Goal: Task Accomplishment & Management: Use online tool/utility

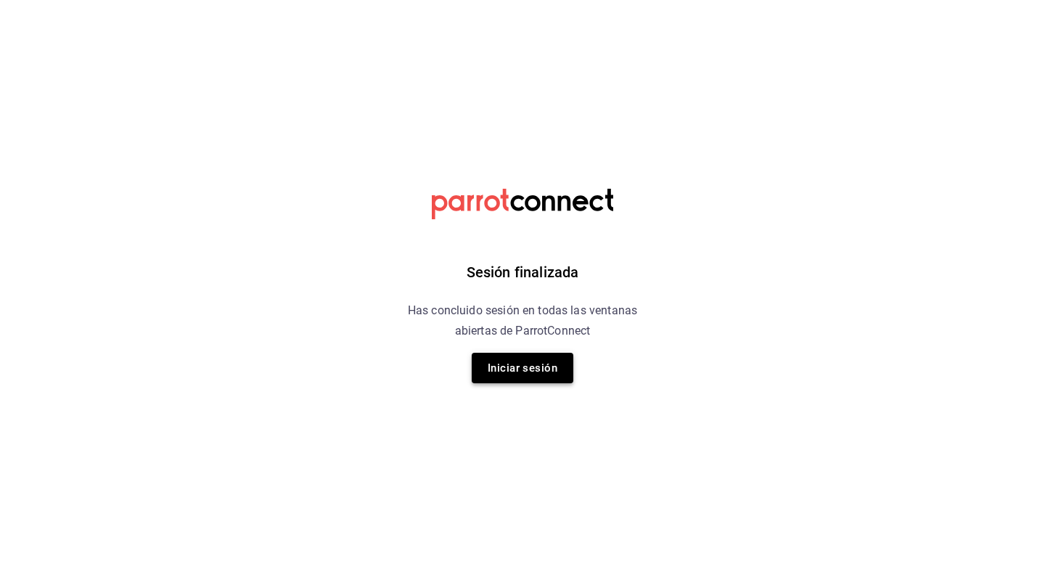
click at [519, 366] on button "Iniciar sesión" at bounding box center [523, 368] width 102 height 30
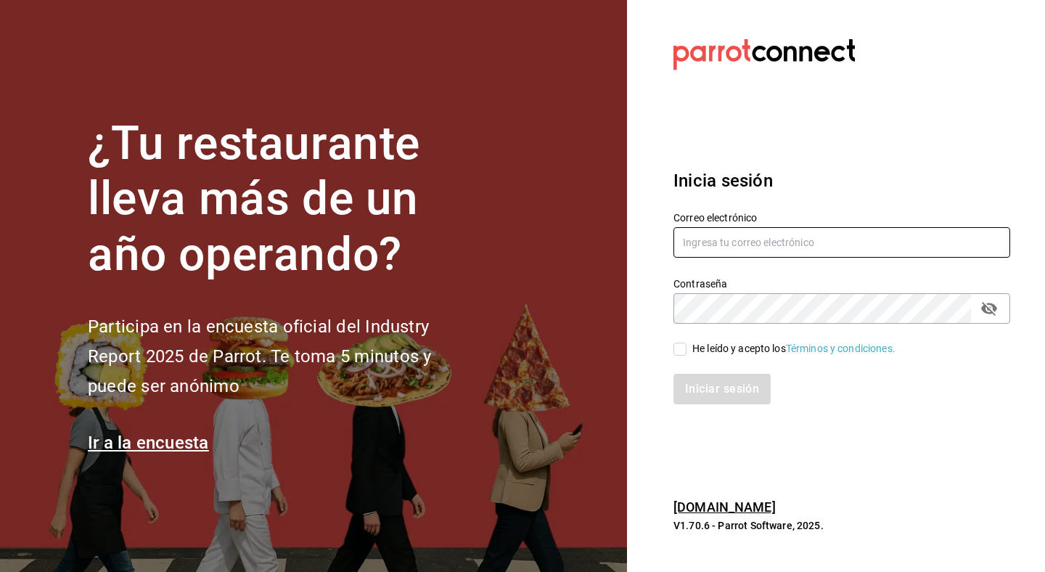
click at [720, 242] on input "text" at bounding box center [841, 242] width 337 height 30
type input "juan.macias@malvamercadoorganico.com.mx"
click at [676, 353] on input "He leído y acepto los Términos y condiciones." at bounding box center [679, 348] width 13 height 13
checkbox input "true"
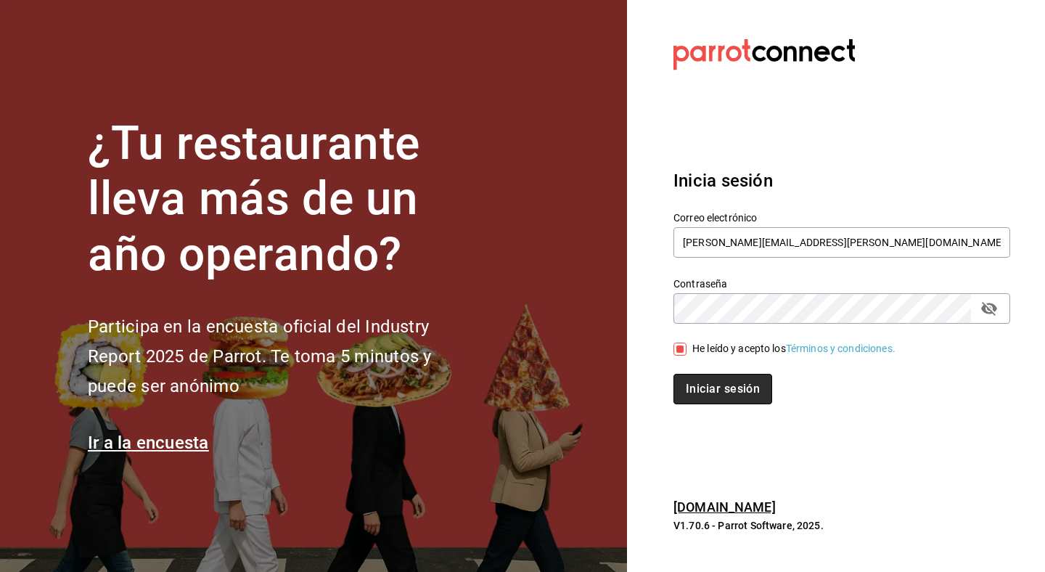
click at [688, 387] on button "Iniciar sesión" at bounding box center [722, 389] width 99 height 30
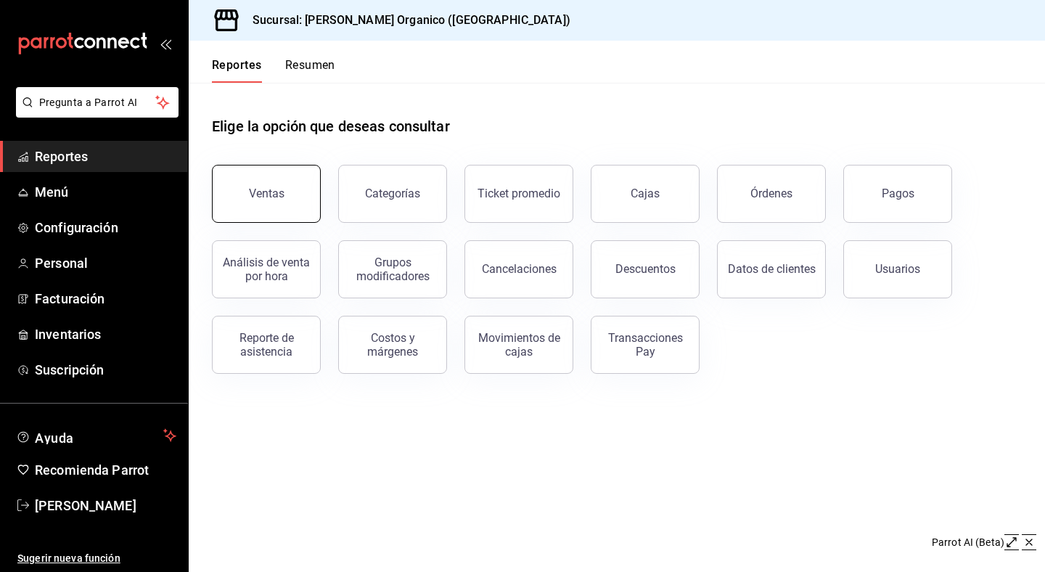
click at [279, 210] on button "Ventas" at bounding box center [266, 194] width 109 height 58
